Goal: Transaction & Acquisition: Download file/media

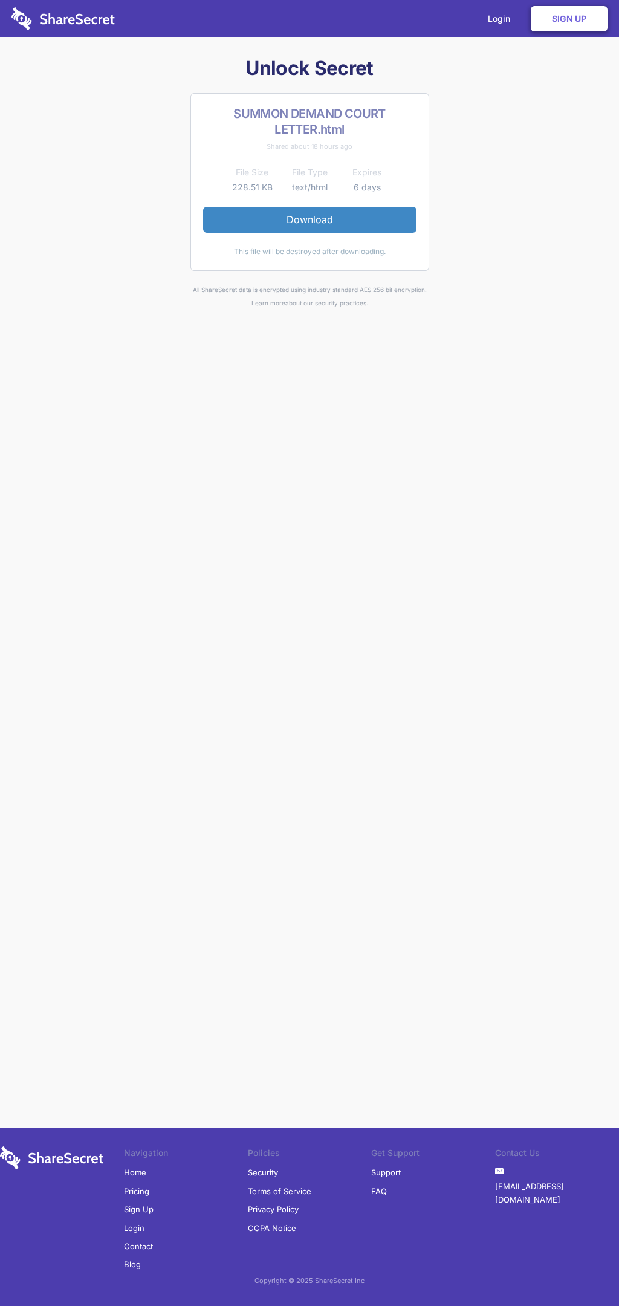
click at [310, 219] on link "Download" at bounding box center [309, 219] width 213 height 25
